Goal: Book appointment/travel/reservation

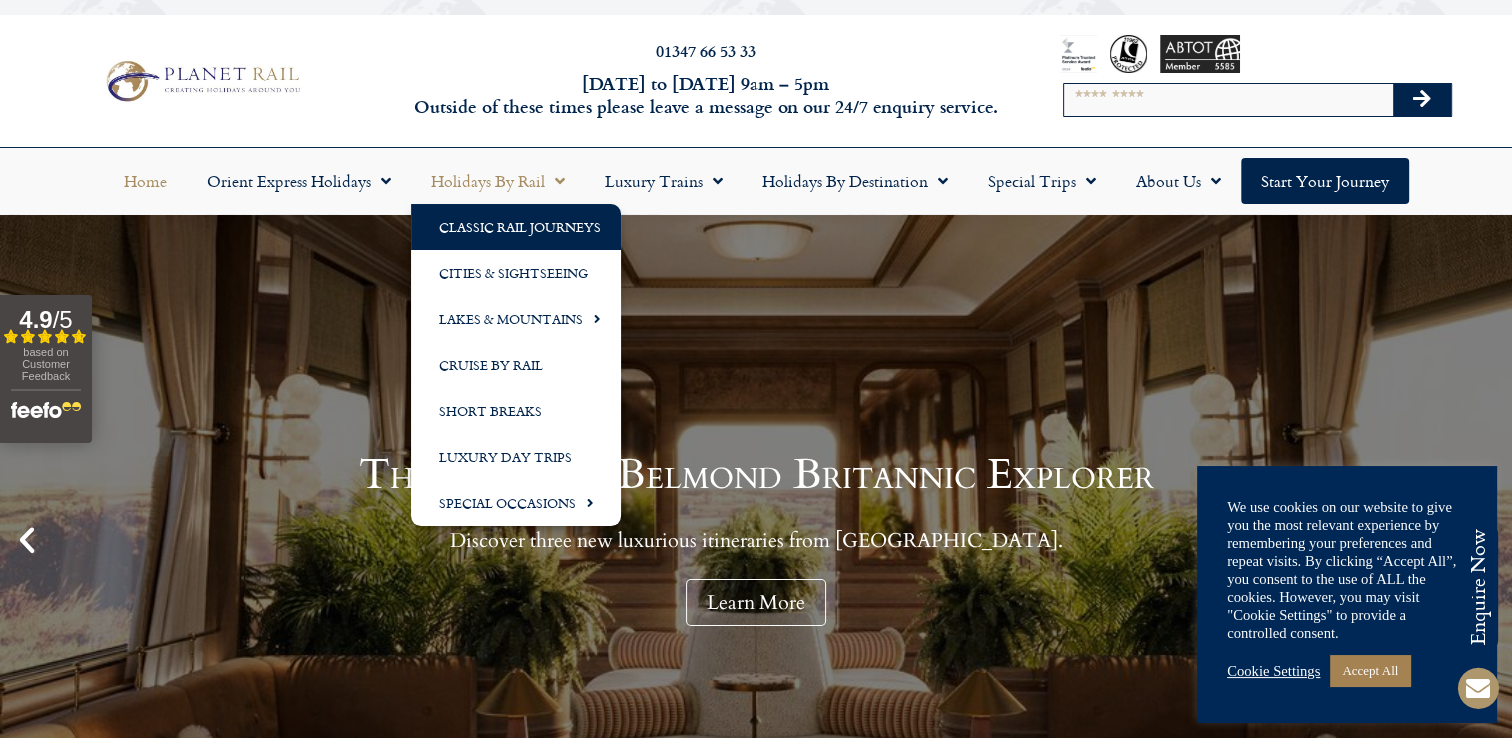
click at [471, 205] on link "Classic Rail Journeys" at bounding box center [516, 227] width 210 height 46
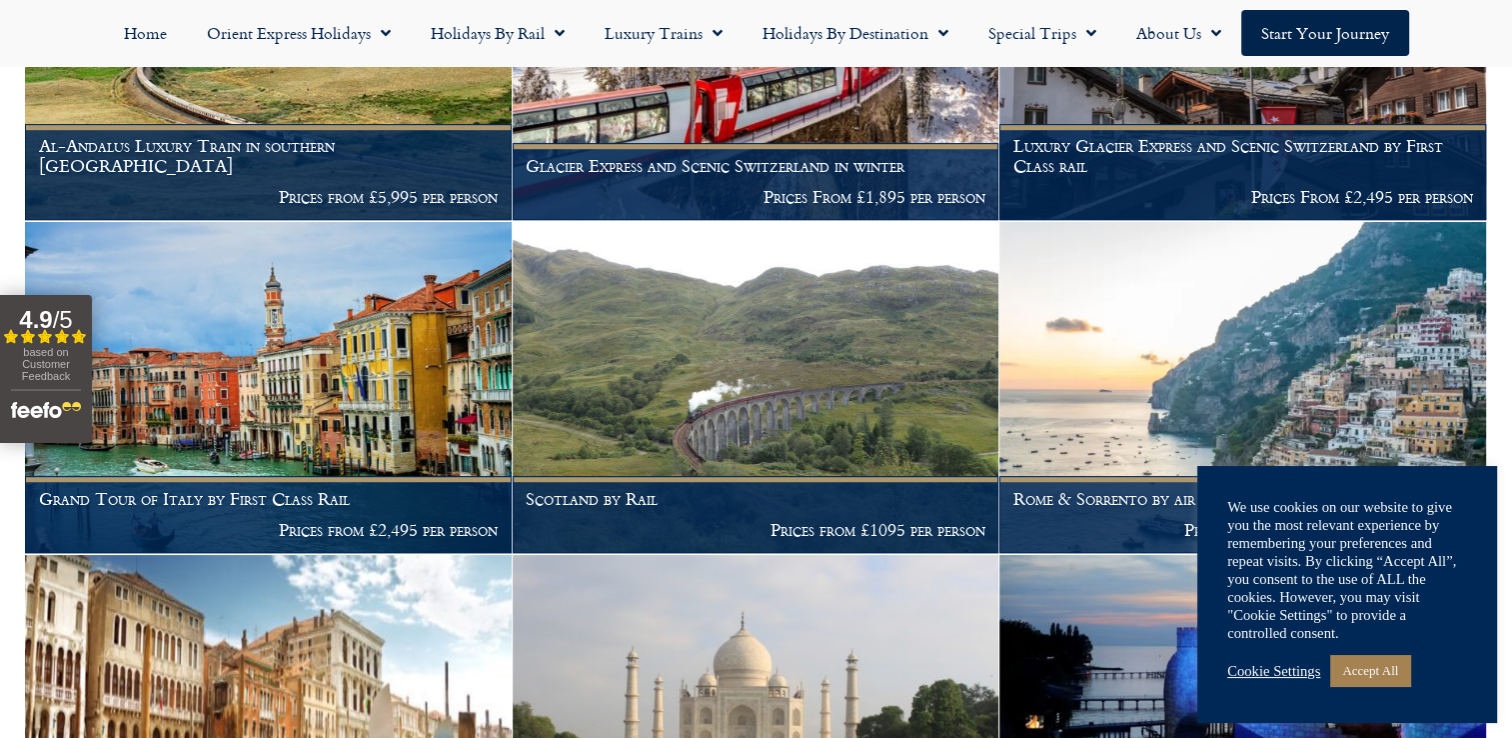
scroll to position [1279, 0]
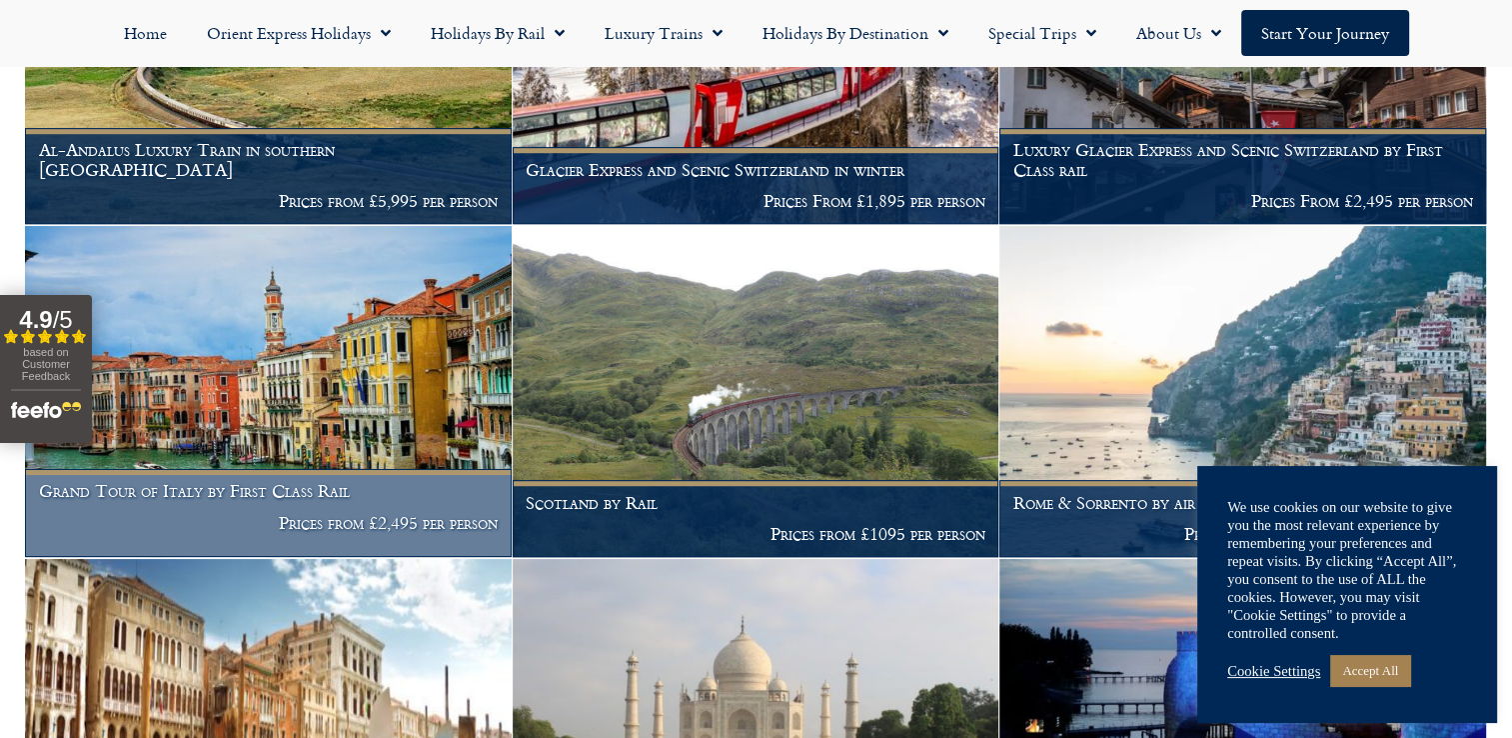
click at [326, 416] on img at bounding box center [268, 391] width 487 height 331
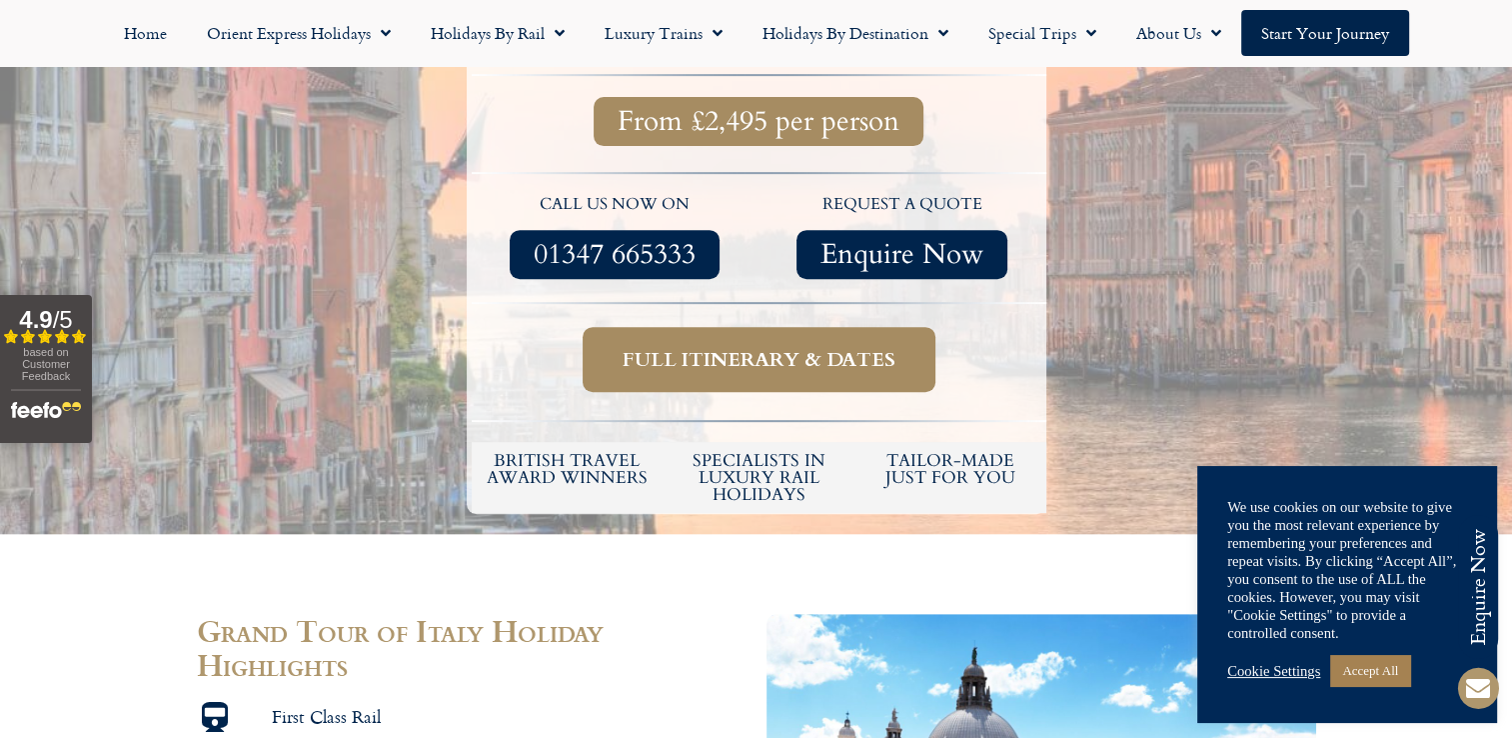
scroll to position [776, 0]
click at [752, 371] on span "Full itinerary & dates" at bounding box center [759, 358] width 273 height 25
